Goal: Check status

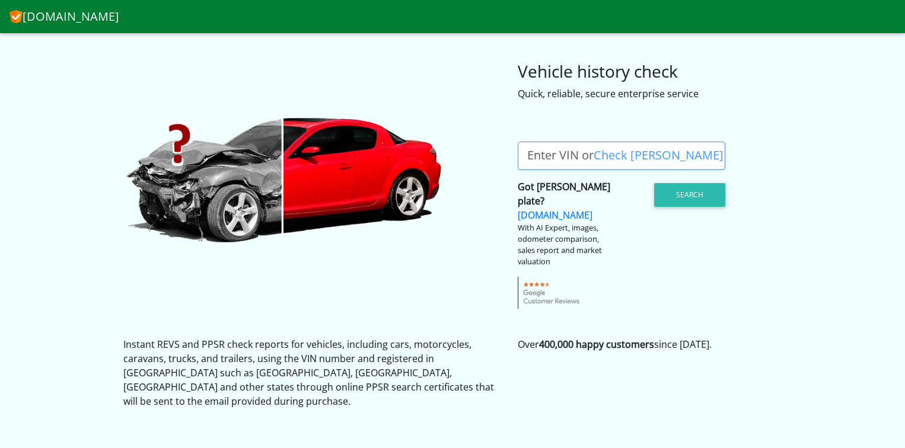
click at [589, 151] on label "Enter VIN or Check Rego" at bounding box center [625, 156] width 215 height 28
click at [589, 151] on input "Enter VIN or Check Rego" at bounding box center [621, 156] width 207 height 28
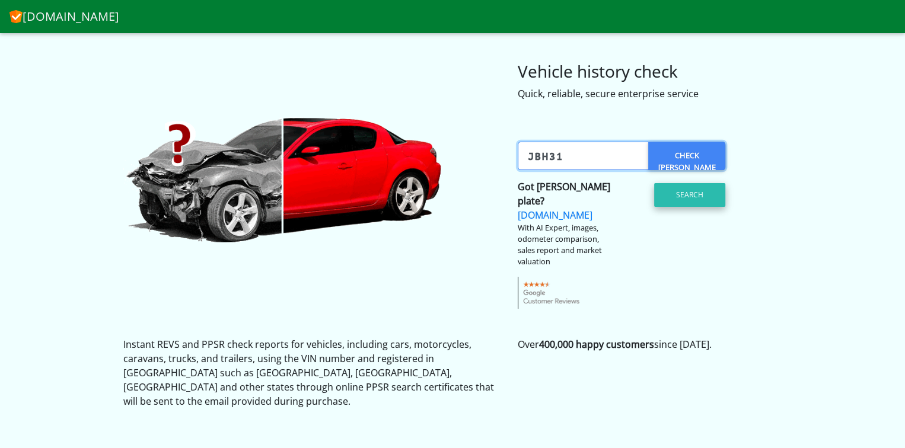
type input "jbh31"
click at [684, 190] on button "Search" at bounding box center [689, 195] width 71 height 24
click at [691, 154] on link "Check [PERSON_NAME]?" at bounding box center [686, 156] width 77 height 28
